Goal: Check status: Check status

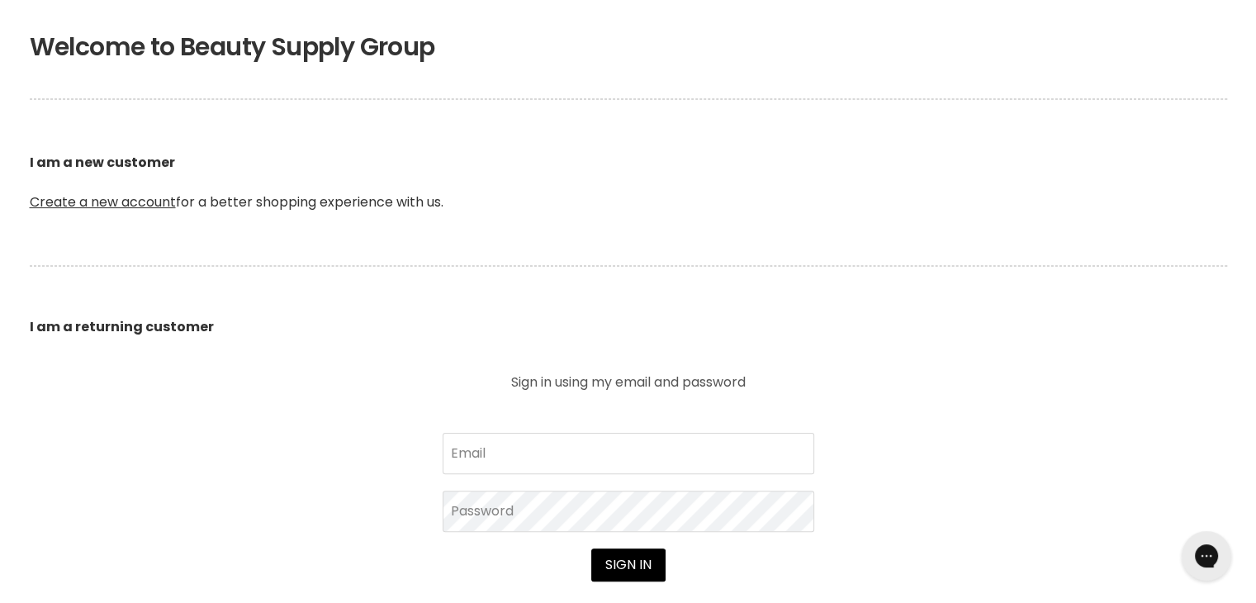
scroll to position [326, 0]
type input "[EMAIL_ADDRESS][DOMAIN_NAME]"
click at [632, 564] on button "Sign in" at bounding box center [628, 563] width 74 height 33
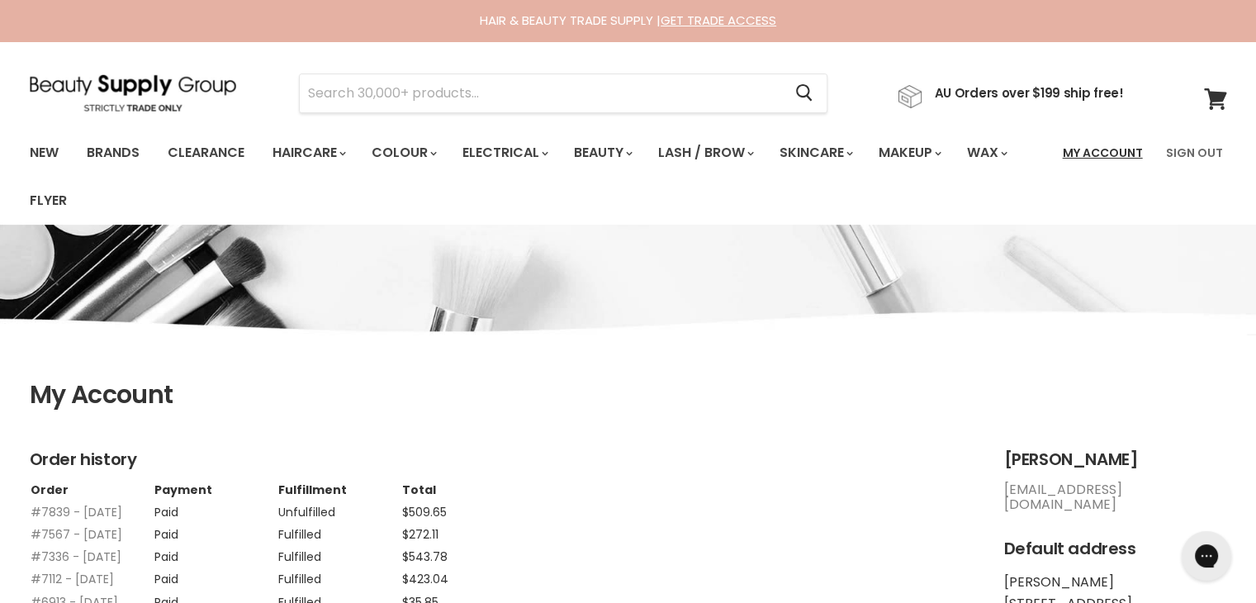
click at [1124, 154] on link "My Account" at bounding box center [1103, 152] width 100 height 35
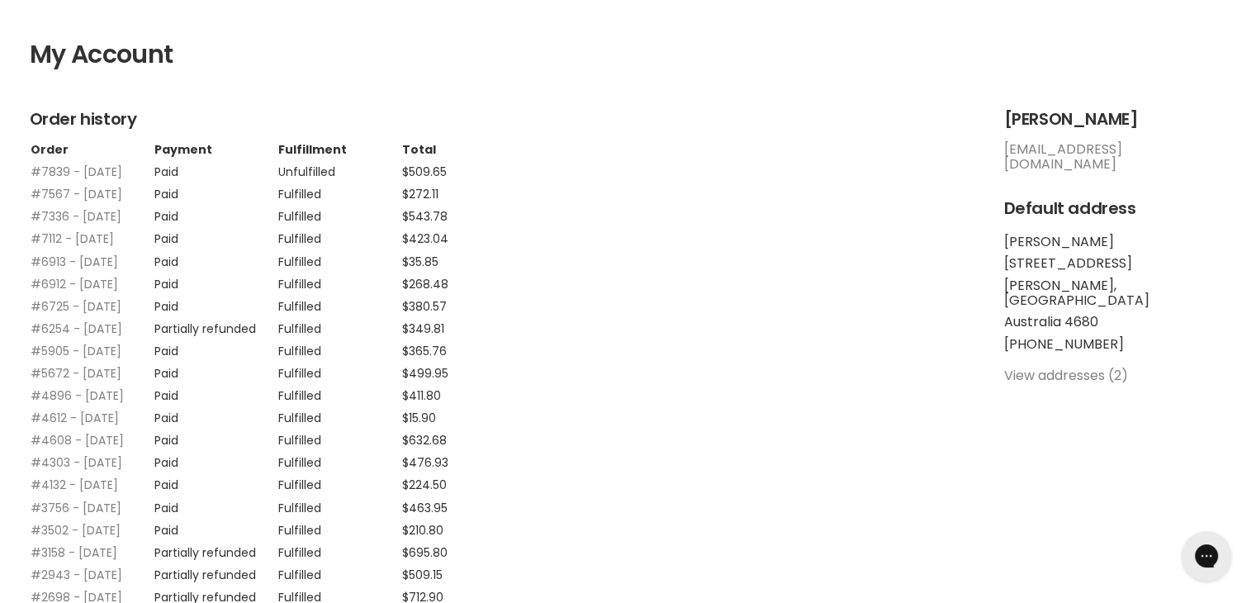
scroll to position [343, 0]
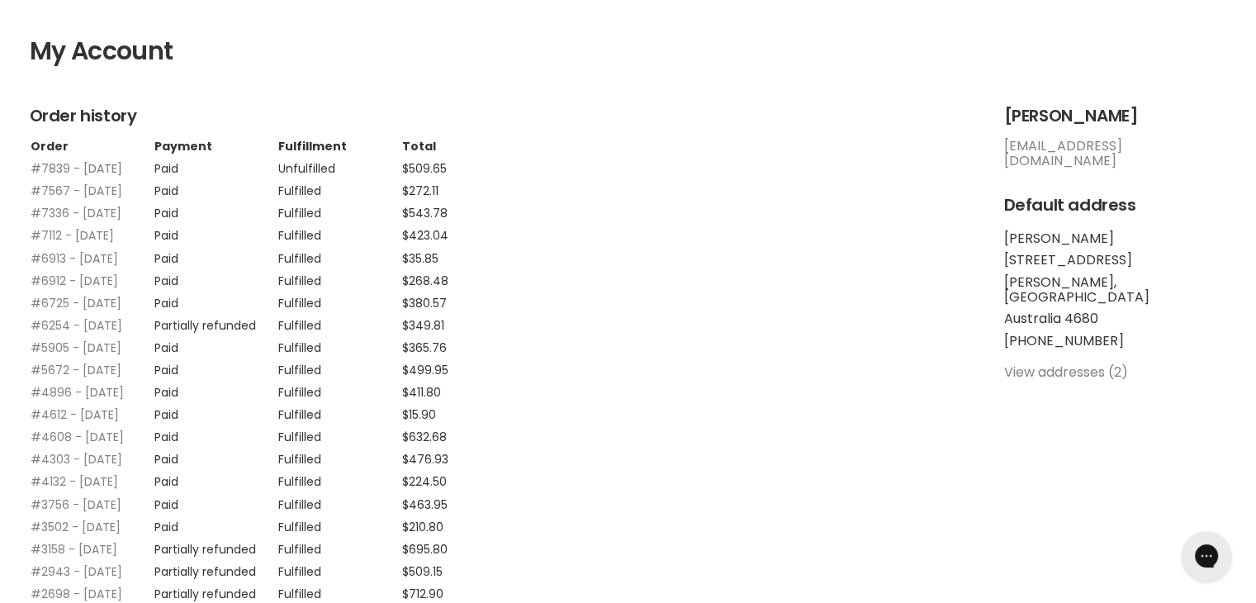
click at [50, 169] on link "#7839 - [DATE]" at bounding box center [77, 168] width 92 height 17
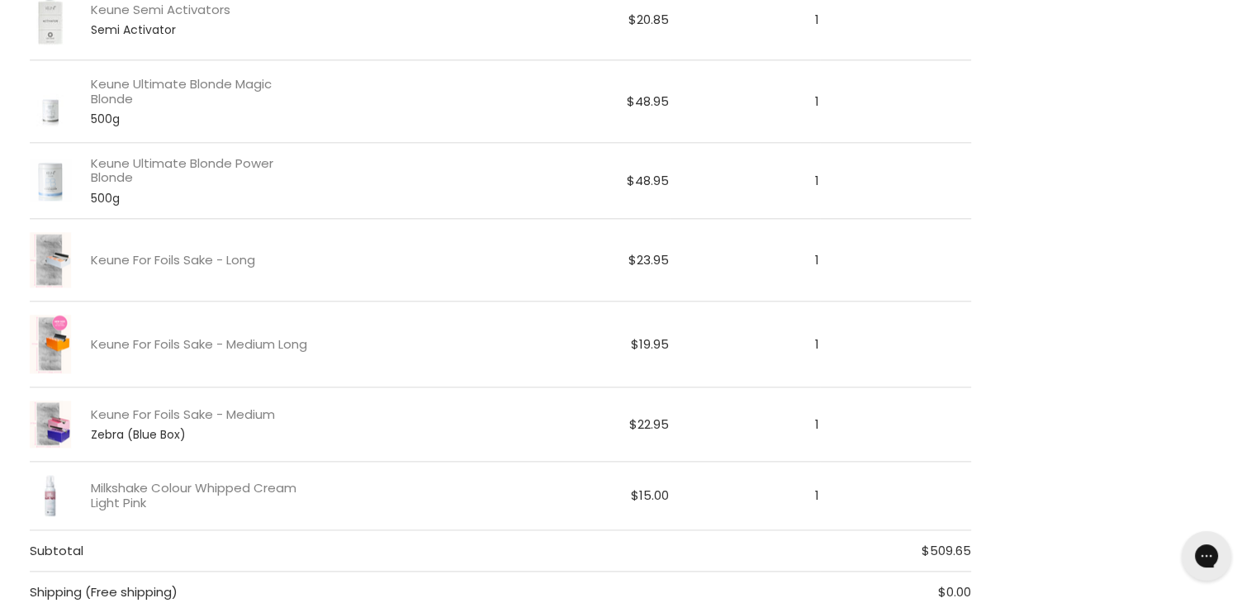
scroll to position [1919, 0]
click at [142, 249] on link "Keune For Foils Sake - Long" at bounding box center [173, 256] width 164 height 14
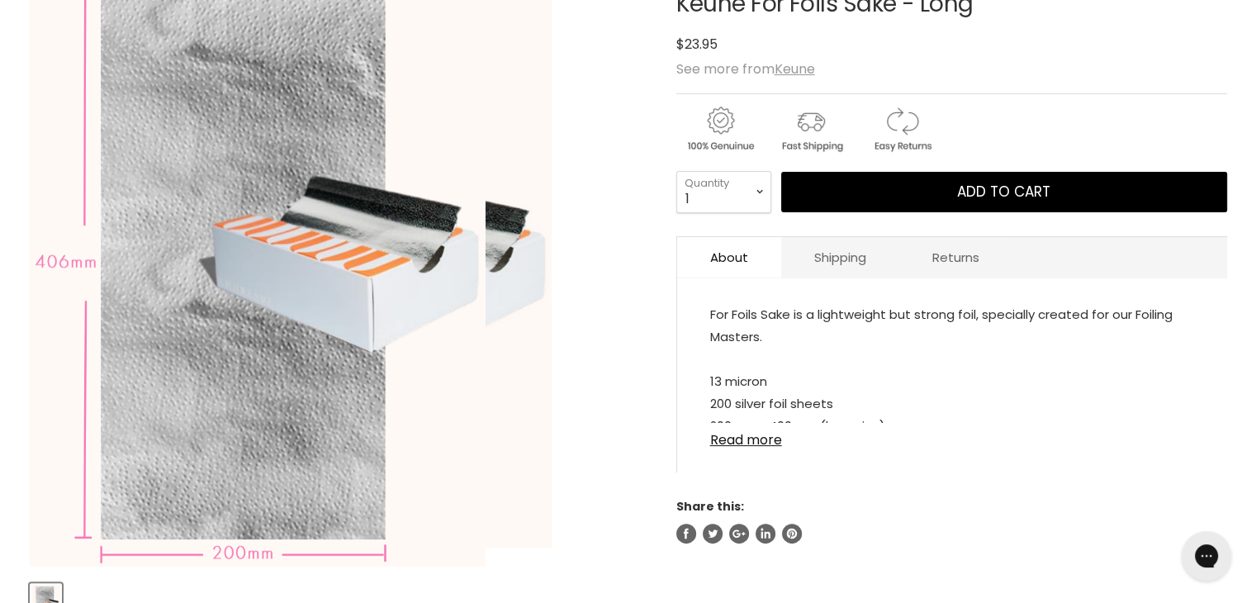
scroll to position [300, 0]
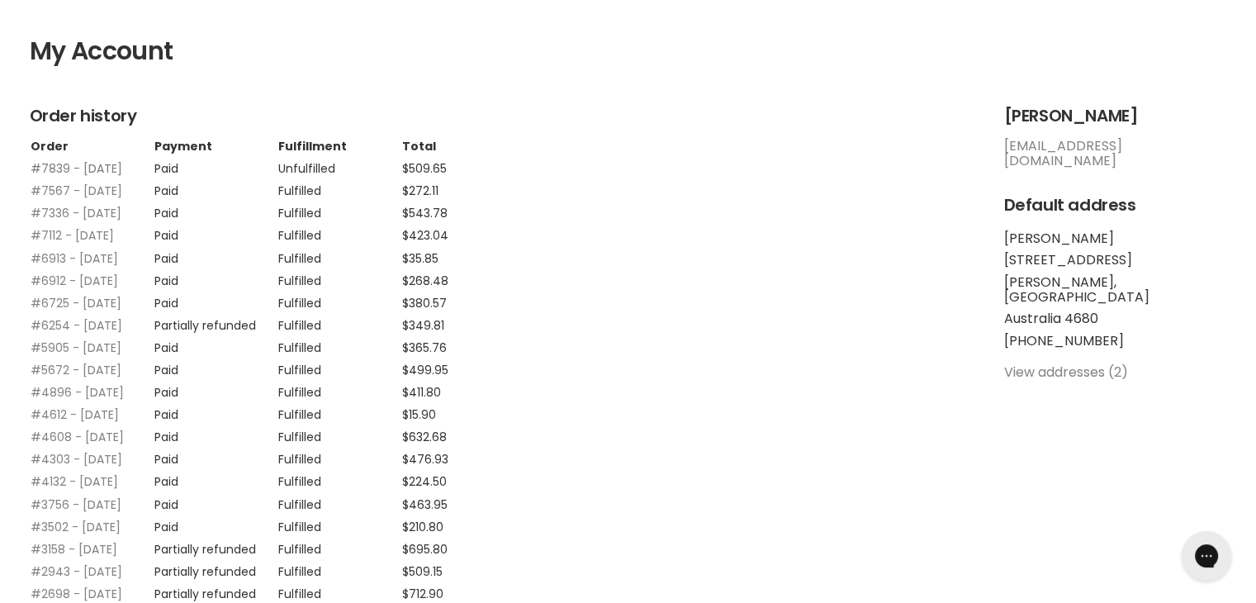
click at [64, 169] on link "#7839 - 06 Oct, 2025" at bounding box center [77, 168] width 92 height 17
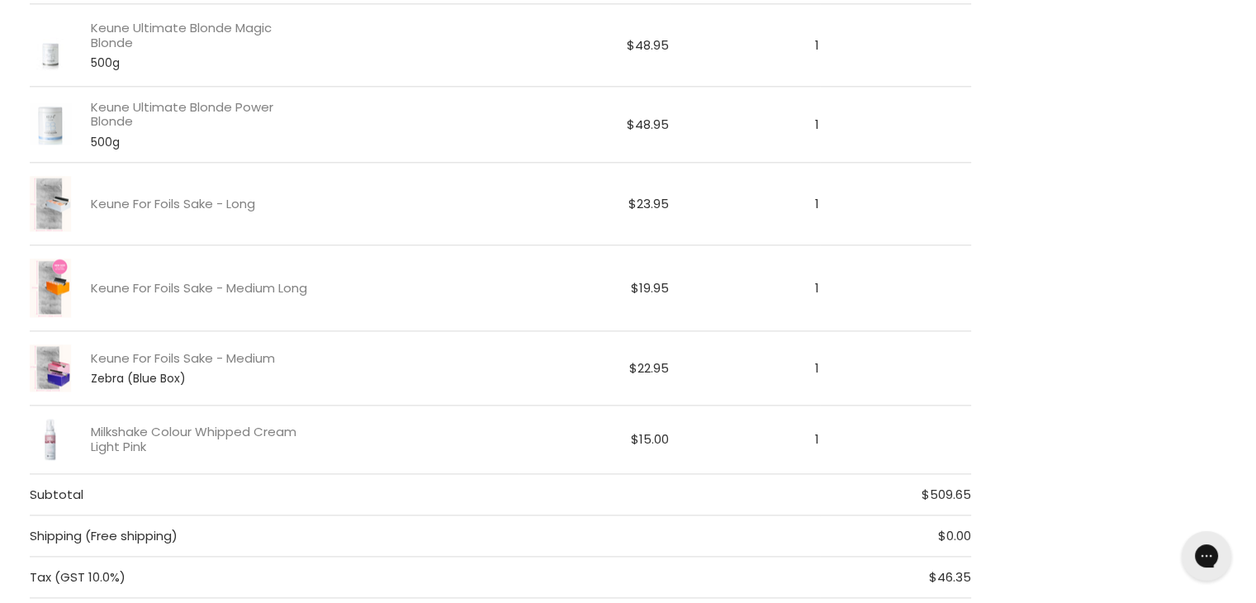
scroll to position [1974, 0]
click at [112, 279] on link "Keune For Foils Sake - Medium Long" at bounding box center [199, 285] width 216 height 14
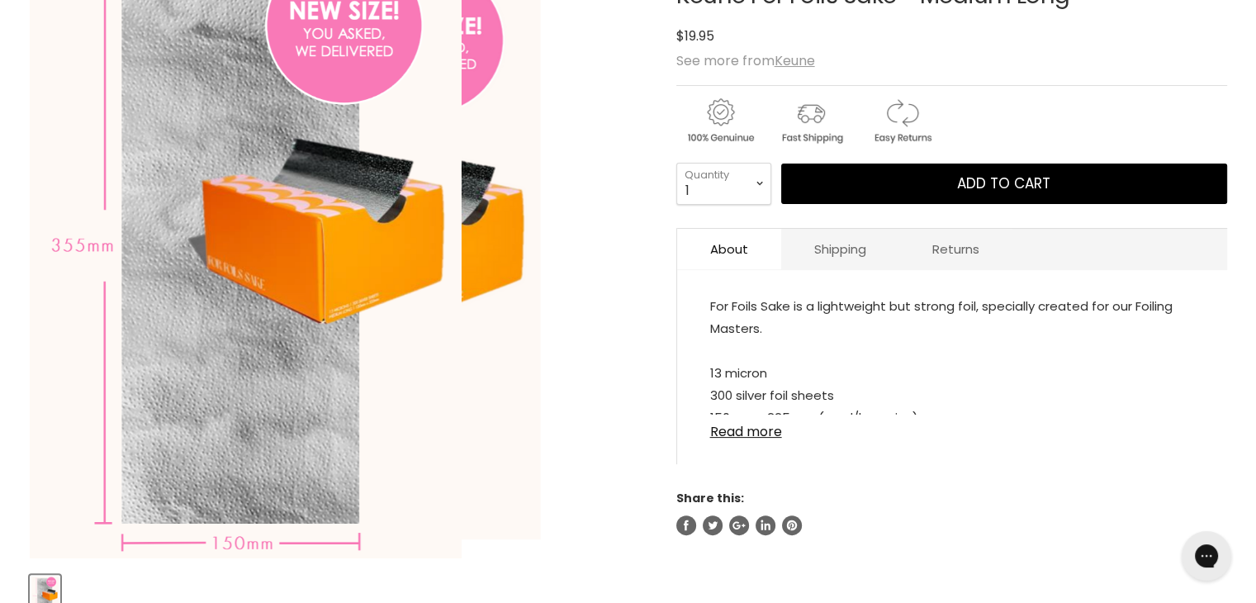
scroll to position [307, 0]
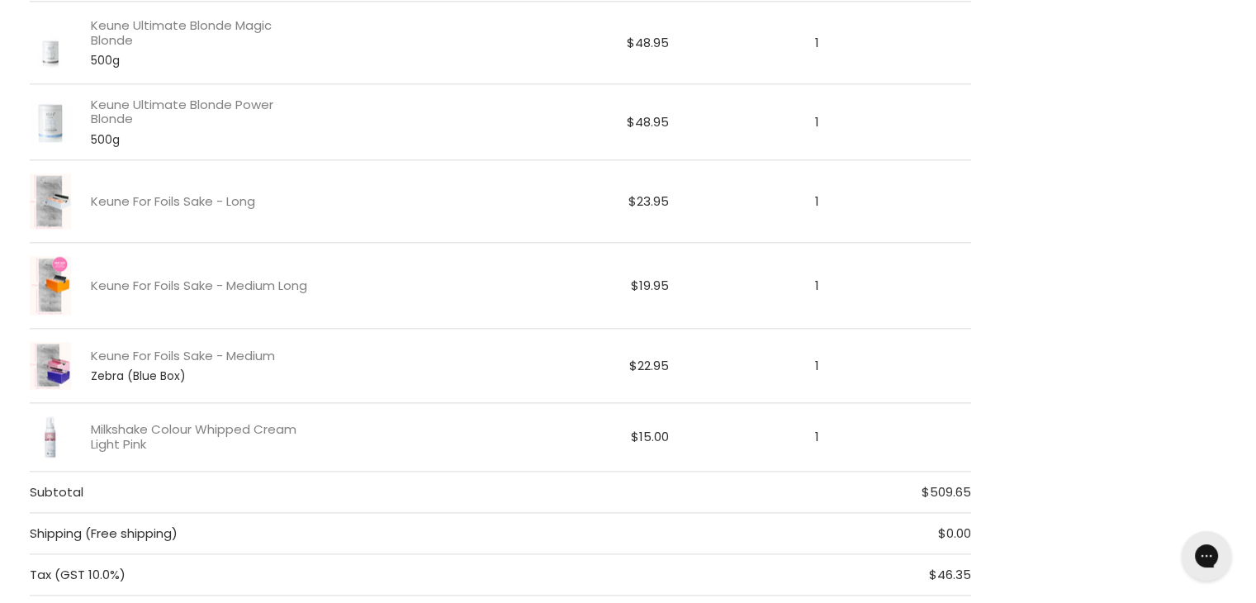
click at [137, 369] on span "Zebra (Blue Box)" at bounding box center [203, 375] width 224 height 13
click at [132, 348] on link "Keune For Foils Sake - Medium" at bounding box center [183, 355] width 184 height 14
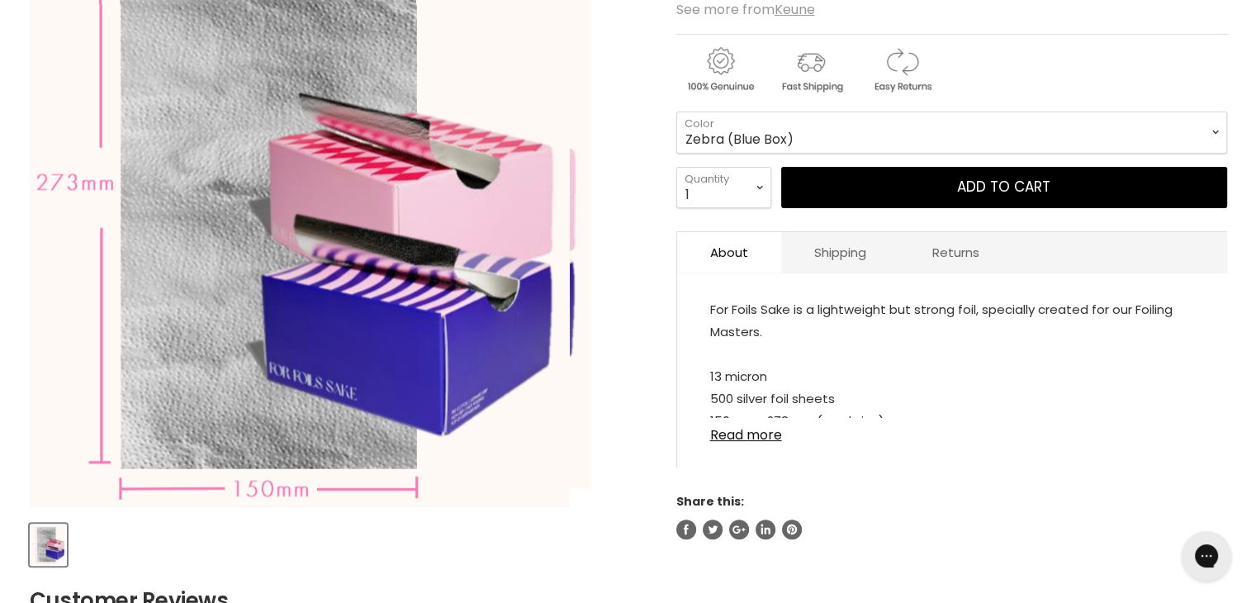
scroll to position [358, 0]
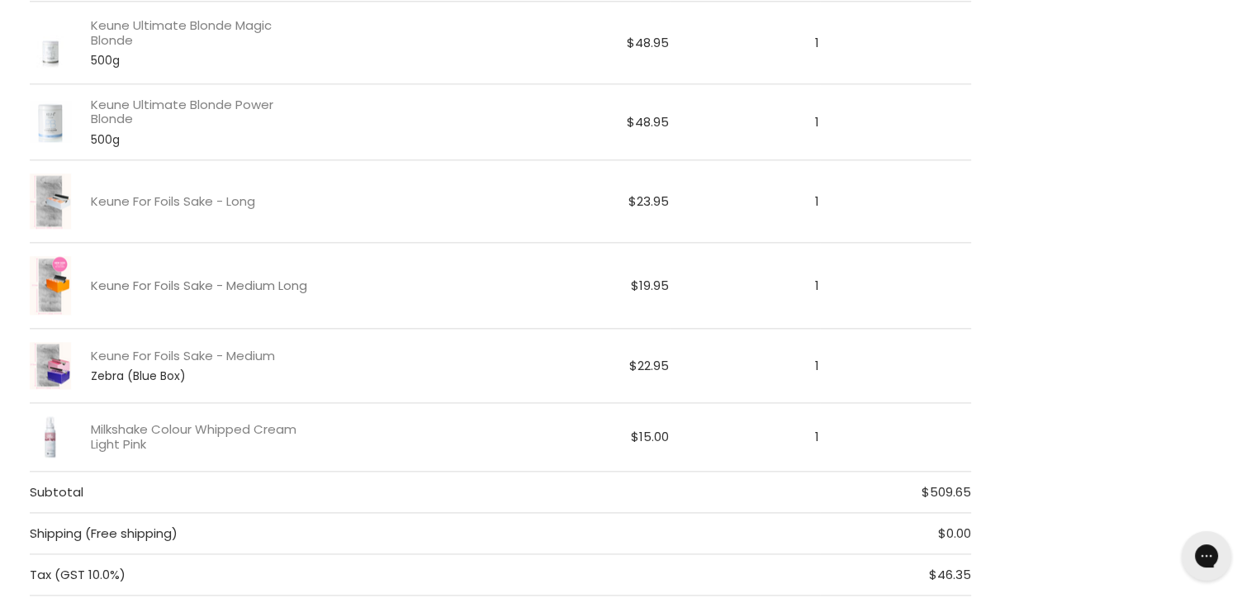
click at [198, 278] on link "Keune For Foils Sake - Medium Long" at bounding box center [199, 285] width 216 height 14
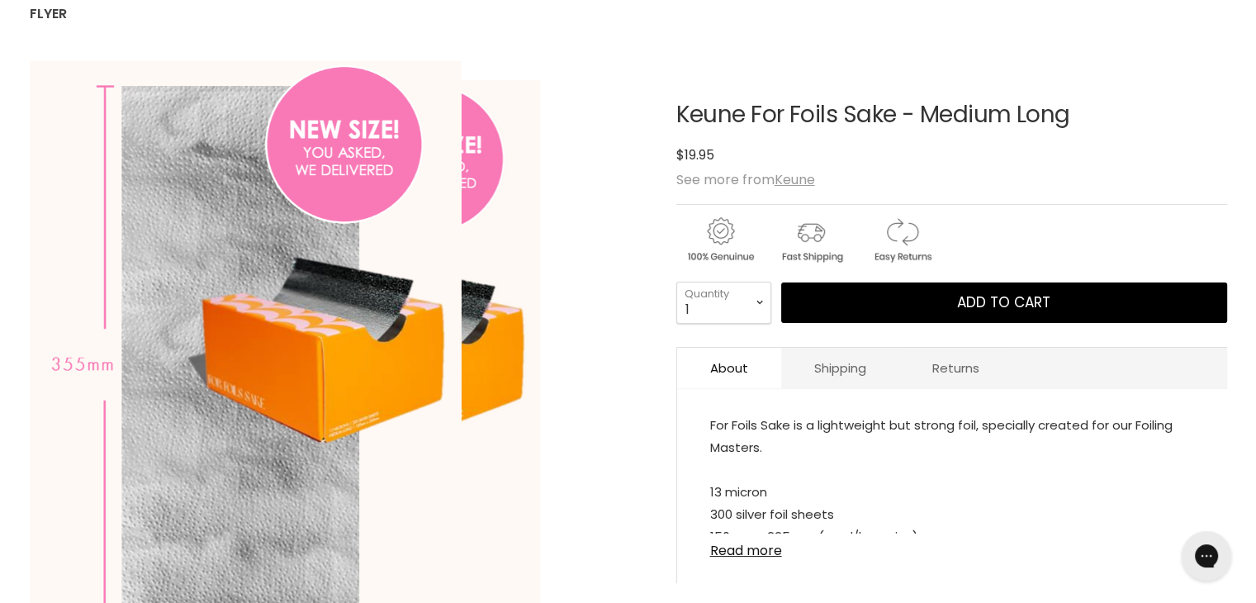
scroll to position [185, 0]
